Goal: Information Seeking & Learning: Learn about a topic

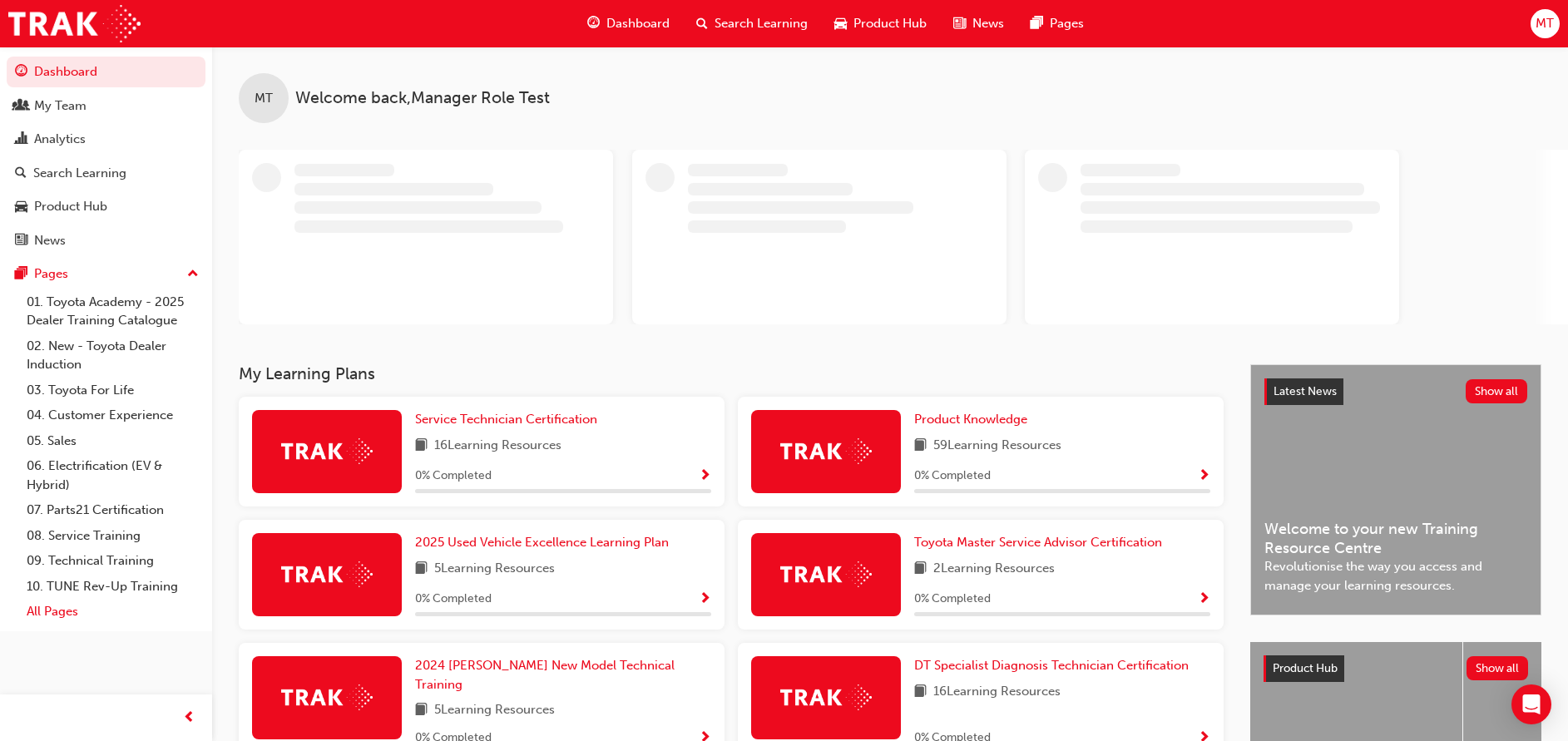
click at [40, 618] on link "All Pages" at bounding box center [112, 611] width 185 height 26
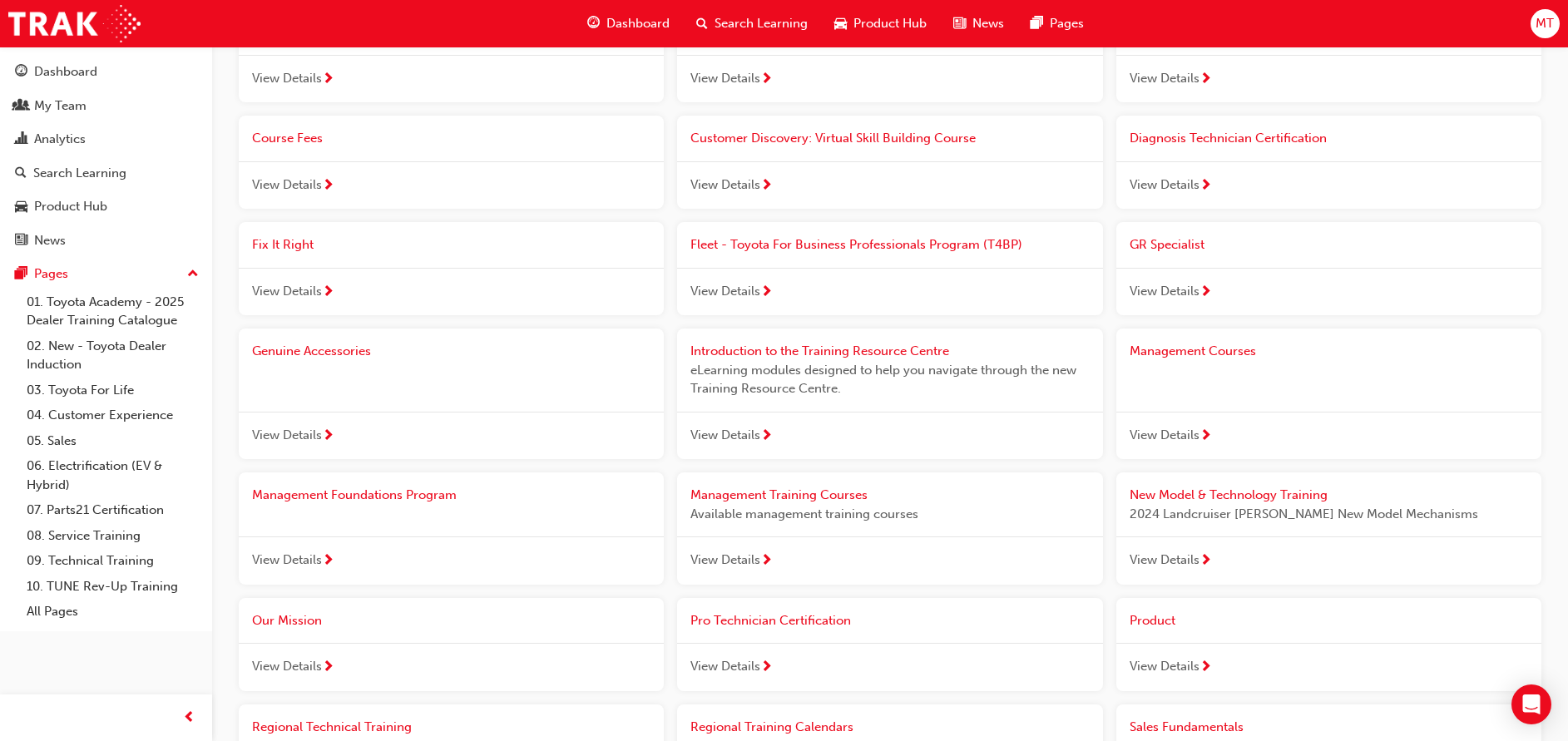
scroll to position [871, 0]
click at [1229, 398] on div "Management Courses View Details" at bounding box center [1328, 393] width 425 height 131
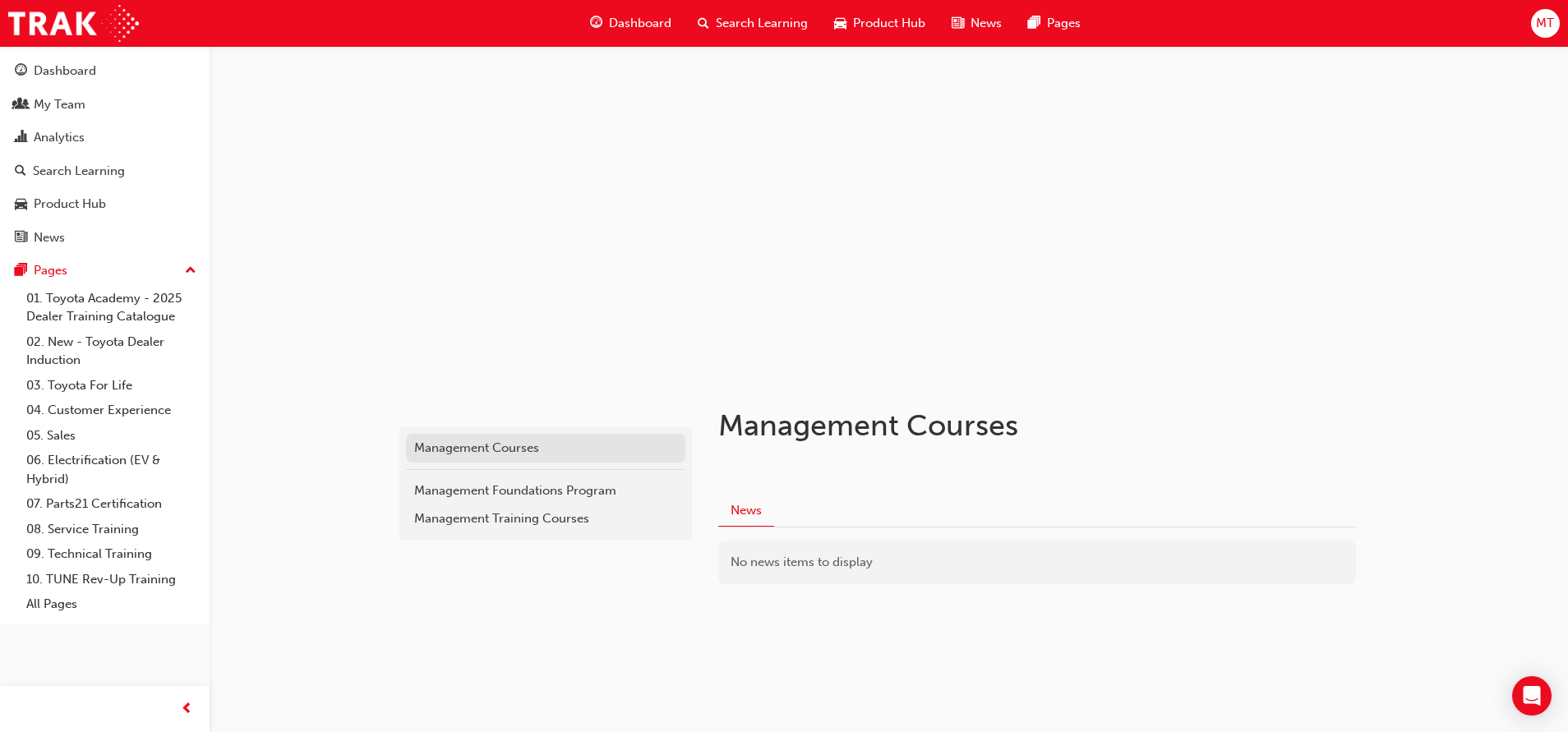
click at [529, 452] on div "Management Courses" at bounding box center [546, 448] width 263 height 18
click at [520, 487] on div "Management Foundations Program" at bounding box center [546, 490] width 263 height 18
click at [497, 525] on div "Management Training Courses" at bounding box center [546, 518] width 263 height 18
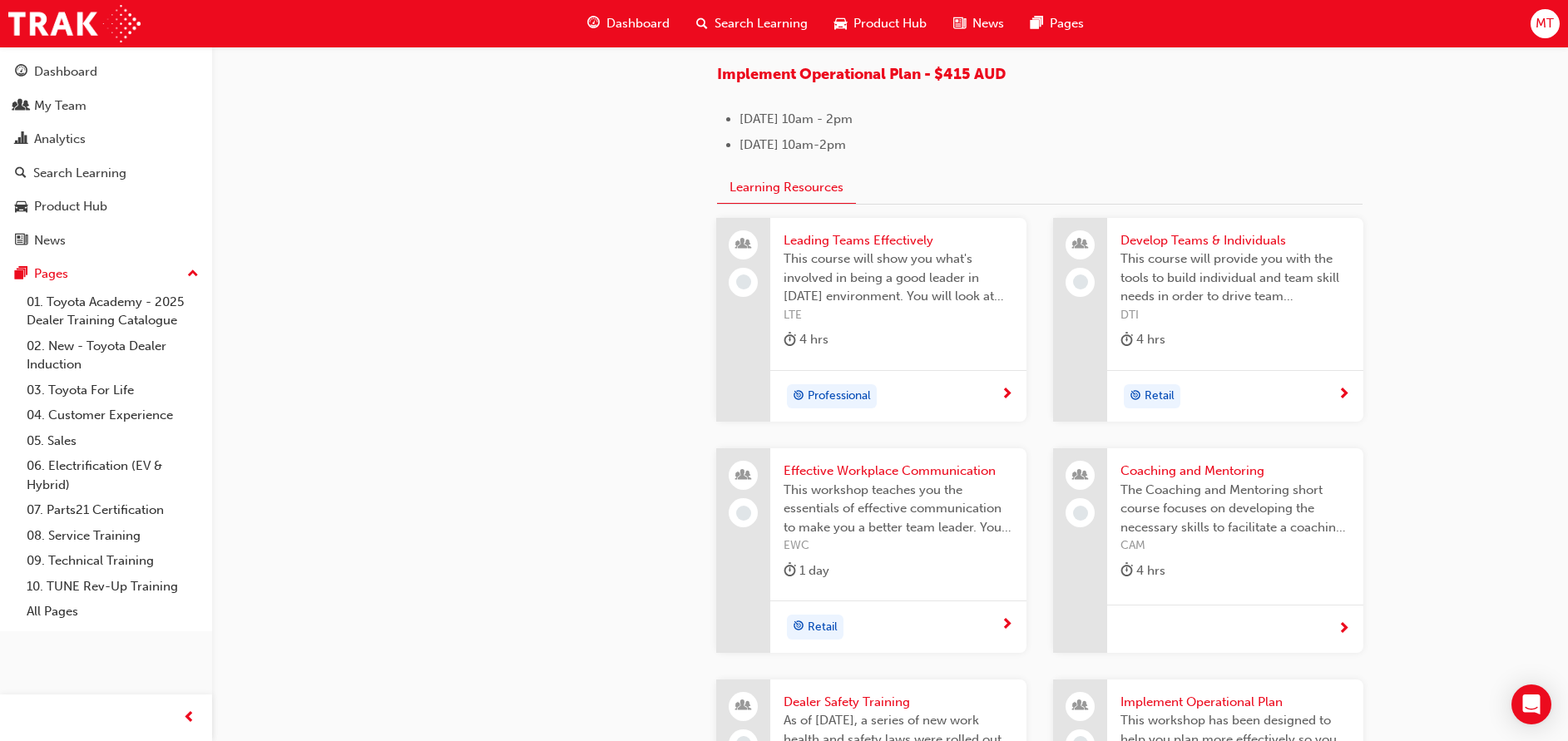
scroll to position [1370, 0]
